Goal: Find specific page/section: Find specific page/section

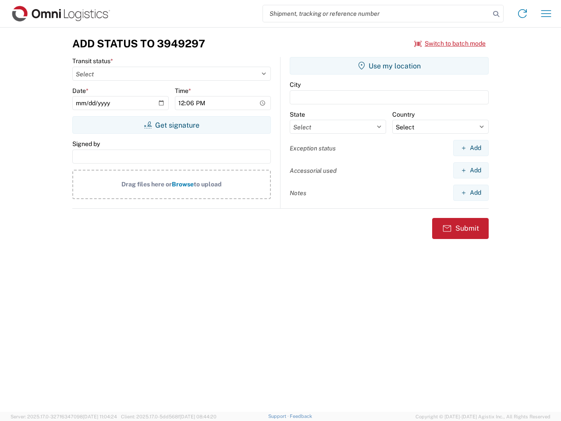
click at [376, 14] on input "search" at bounding box center [376, 13] width 227 height 17
click at [496, 14] on icon at bounding box center [496, 14] width 12 height 12
click at [522, 14] on icon at bounding box center [522, 14] width 14 height 14
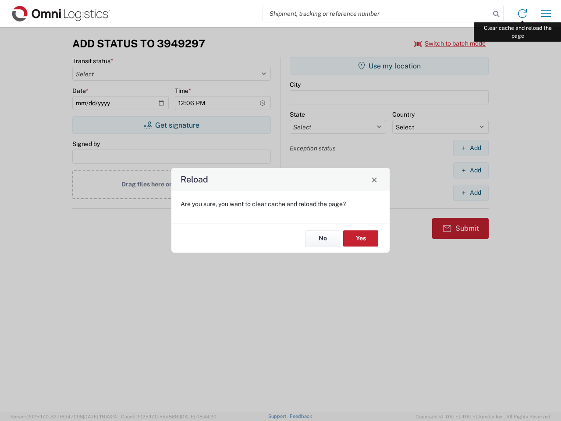
click at [546, 14] on div "Reload Are you sure, you want to clear cache and reload the page? No Yes" at bounding box center [280, 210] width 561 height 421
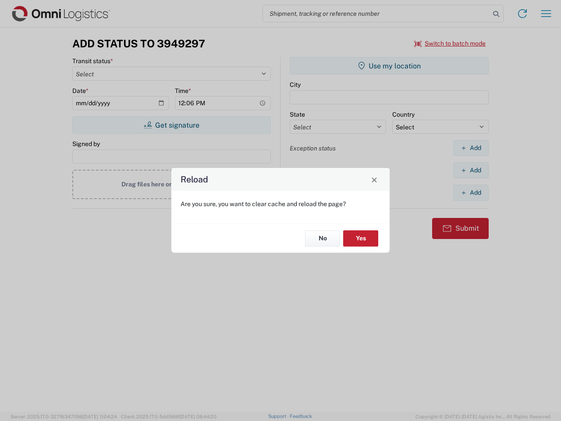
click at [450, 43] on div "Reload Are you sure, you want to clear cache and reload the page? No Yes" at bounding box center [280, 210] width 561 height 421
click at [171, 125] on div "Reload Are you sure, you want to clear cache and reload the page? No Yes" at bounding box center [280, 210] width 561 height 421
click at [389, 66] on div "Reload Are you sure, you want to clear cache and reload the page? No Yes" at bounding box center [280, 210] width 561 height 421
click at [471, 148] on div "Reload Are you sure, you want to clear cache and reload the page? No Yes" at bounding box center [280, 210] width 561 height 421
click at [471, 170] on div "Reload Are you sure, you want to clear cache and reload the page? No Yes" at bounding box center [280, 210] width 561 height 421
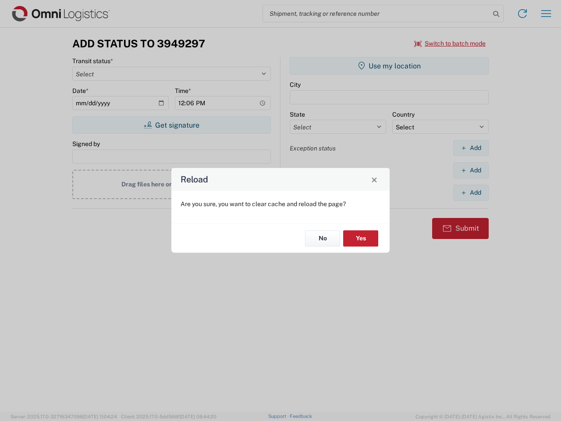
click at [471, 192] on div "Reload Are you sure, you want to clear cache and reload the page? No Yes" at bounding box center [280, 210] width 561 height 421
